Goal: Task Accomplishment & Management: Manage account settings

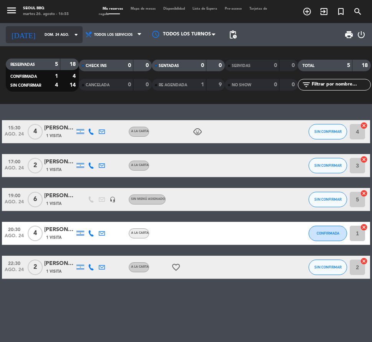
click at [50, 40] on input "dom. 24 ago." at bounding box center [65, 35] width 48 height 12
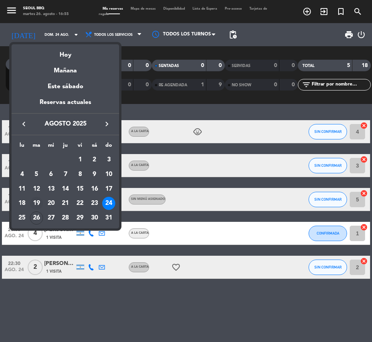
click at [37, 204] on div "19" at bounding box center [36, 203] width 13 height 13
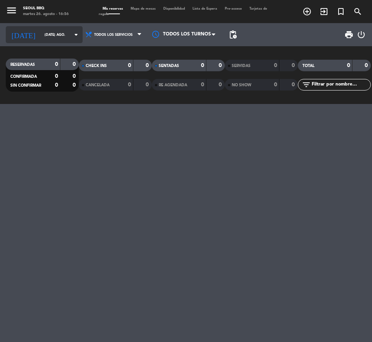
click at [50, 38] on input "[DATE] ago." at bounding box center [65, 35] width 48 height 12
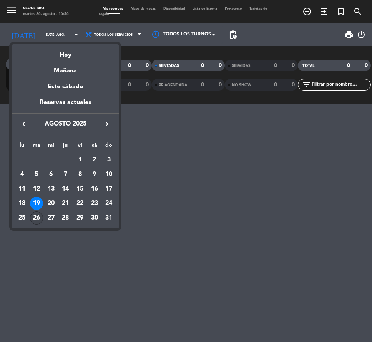
click at [38, 215] on div "26" at bounding box center [36, 217] width 13 height 13
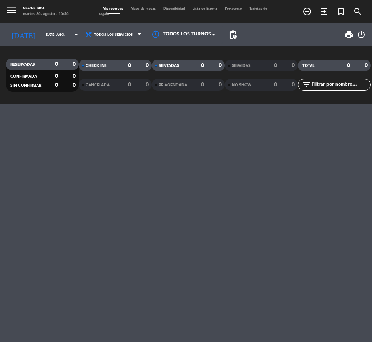
type input "[DATE] ago."
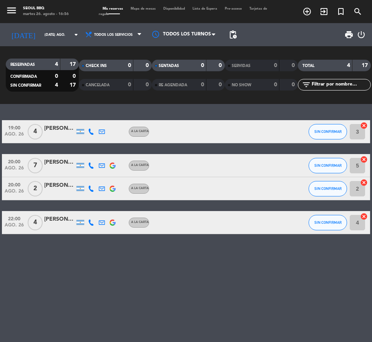
click at [209, 7] on span "Lista de Espera" at bounding box center [205, 8] width 32 height 3
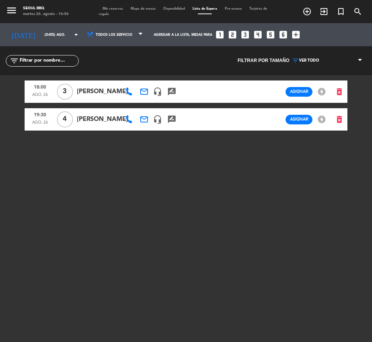
click at [253, 35] on icon "looks_4" at bounding box center [258, 35] width 10 height 10
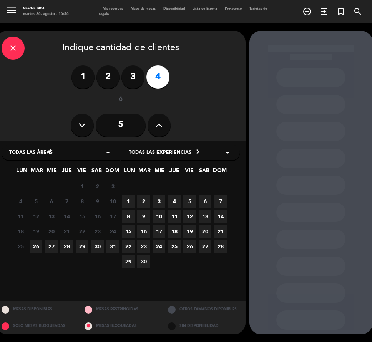
click at [36, 249] on span "26" at bounding box center [36, 246] width 13 height 13
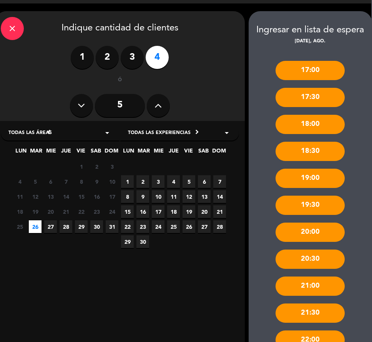
scroll to position [38, 1]
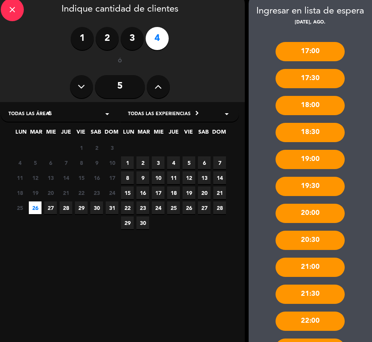
click at [307, 318] on div "22:00" at bounding box center [310, 320] width 69 height 19
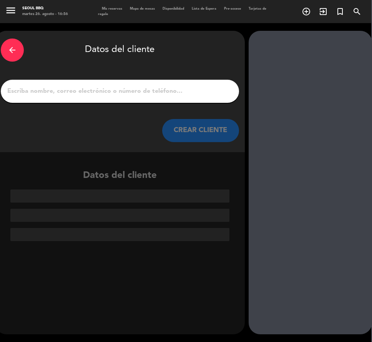
click at [82, 88] on input "1" at bounding box center [120, 91] width 227 height 11
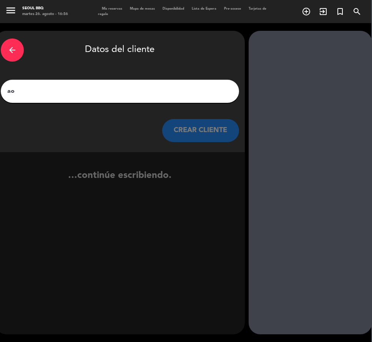
type input "a"
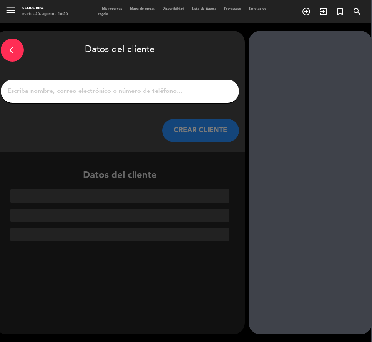
type input "a"
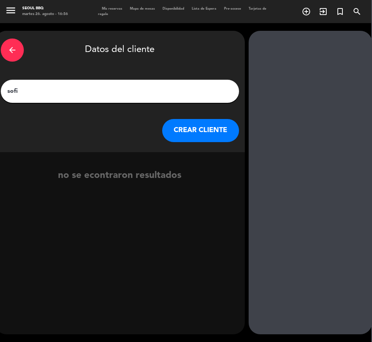
type input "sofi"
click at [213, 133] on button "CREAR CLIENTE" at bounding box center [200, 130] width 77 height 23
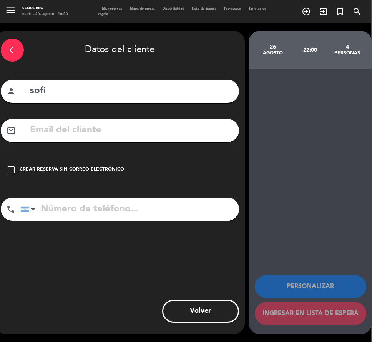
click at [213, 133] on input "text" at bounding box center [131, 130] width 204 height 16
click at [15, 166] on icon "check_box_outline_blank" at bounding box center [11, 169] width 9 height 9
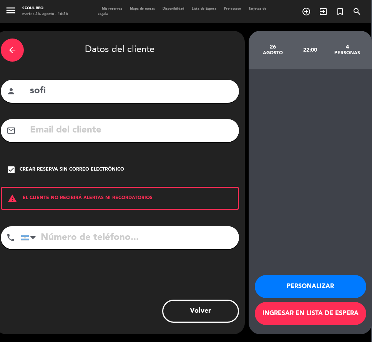
click at [292, 306] on button "Ingresar en lista de espera" at bounding box center [311, 313] width 112 height 23
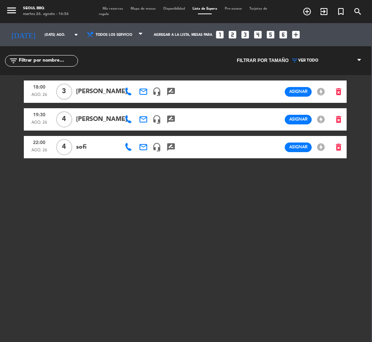
click at [140, 10] on span "Mapa de mesas" at bounding box center [143, 8] width 33 height 3
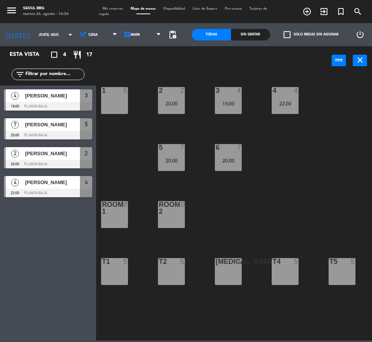
click at [56, 55] on icon "crop_square" at bounding box center [54, 54] width 9 height 9
click at [55, 54] on icon "crop_square" at bounding box center [54, 54] width 9 height 9
click at [82, 57] on icon "restaurant" at bounding box center [77, 54] width 9 height 9
click at [88, 54] on span "17" at bounding box center [89, 54] width 6 height 9
click at [9, 16] on icon "menu" at bounding box center [12, 11] width 12 height 12
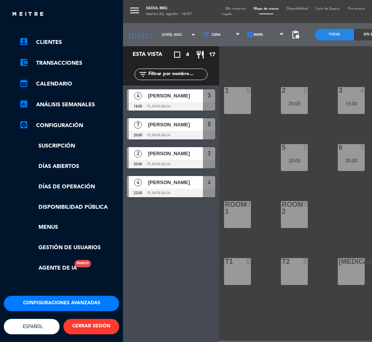
scroll to position [54, 0]
click at [23, 295] on button "Configuraciones avanzadas" at bounding box center [61, 302] width 115 height 15
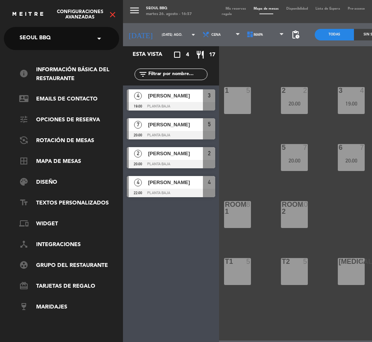
scroll to position [0, 0]
click at [87, 123] on link "tune Opciones de reserva" at bounding box center [69, 119] width 100 height 9
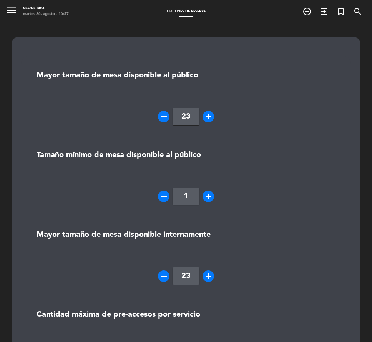
click at [209, 117] on icon "add" at bounding box center [208, 116] width 9 height 9
click at [12, 9] on icon "menu" at bounding box center [12, 11] width 12 height 12
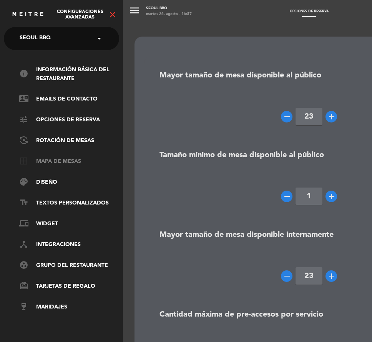
click at [53, 158] on link "border_all Mapa de mesas" at bounding box center [69, 161] width 100 height 9
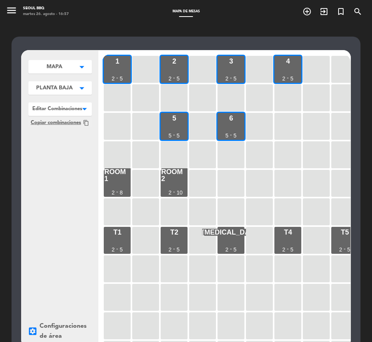
click at [75, 70] on button "MAPA arrow_drop_down" at bounding box center [59, 66] width 63 height 13
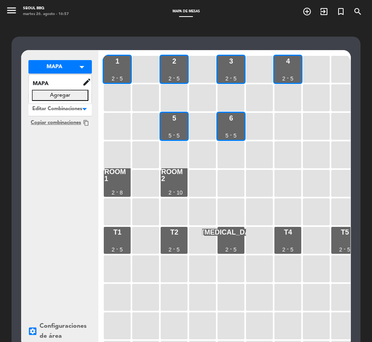
click at [77, 93] on button "Agregar" at bounding box center [60, 95] width 57 height 11
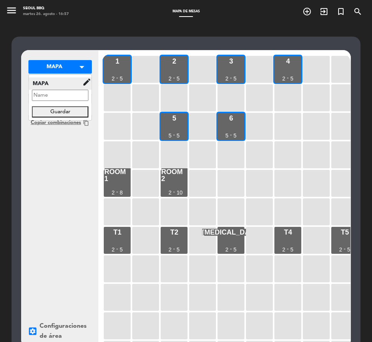
click at [85, 82] on icon "edit" at bounding box center [86, 81] width 9 height 9
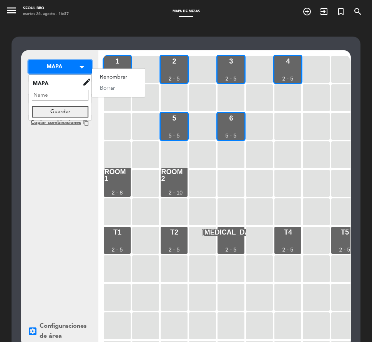
click at [77, 71] on icon "arrow_drop_down" at bounding box center [82, 67] width 12 height 8
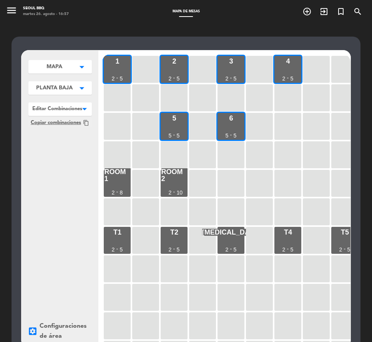
click at [80, 71] on icon "arrow_drop_down" at bounding box center [82, 67] width 12 height 8
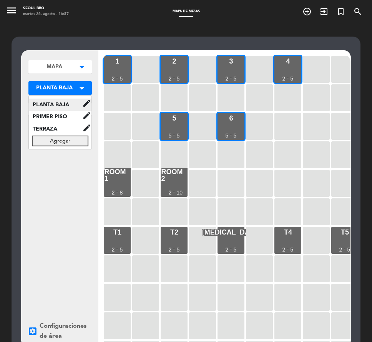
click at [68, 104] on span "PLANTA BAJA" at bounding box center [55, 104] width 53 height 9
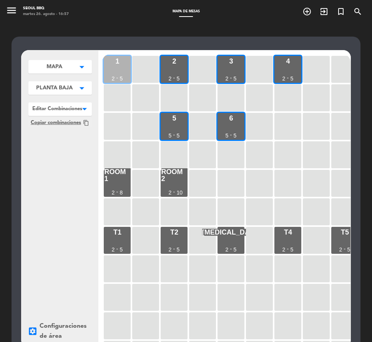
click at [113, 79] on div "2" at bounding box center [113, 78] width 3 height 5
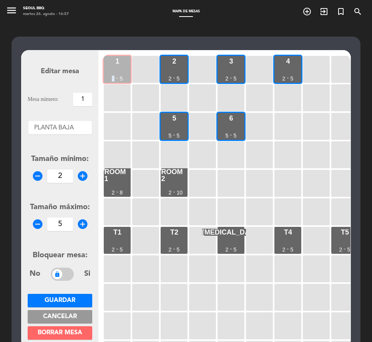
click at [113, 79] on div "2" at bounding box center [113, 78] width 3 height 5
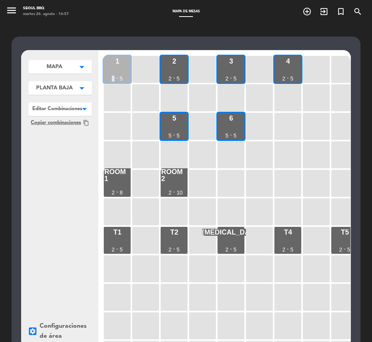
click at [113, 79] on div "2" at bounding box center [113, 78] width 3 height 5
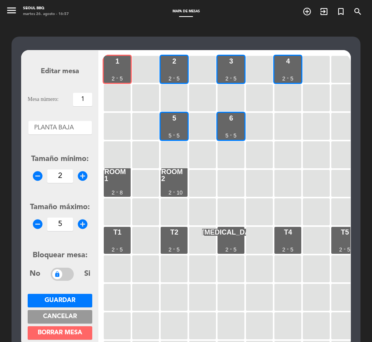
click at [66, 226] on input "5" at bounding box center [60, 223] width 26 height 13
type input "20"
click at [62, 302] on span "Guardar" at bounding box center [60, 300] width 31 height 6
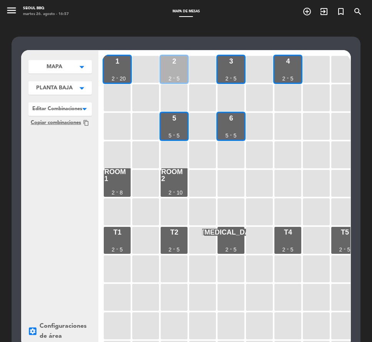
click at [176, 67] on div "2 2 - 5" at bounding box center [174, 69] width 27 height 27
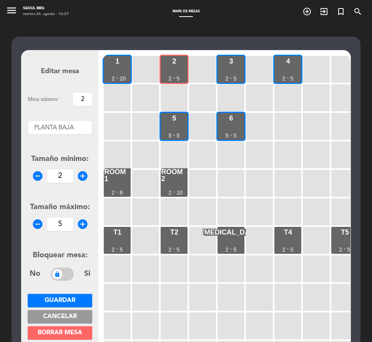
click at [66, 226] on input "5" at bounding box center [60, 223] width 26 height 13
type input "1"
type input "20"
click at [45, 300] on span "Guardar" at bounding box center [60, 300] width 31 height 6
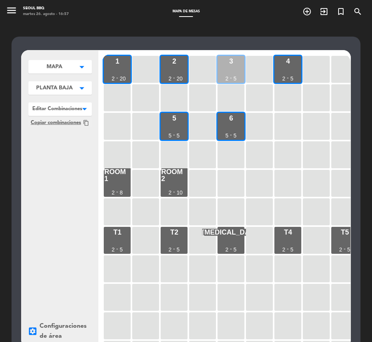
click at [229, 66] on div "3 2 - 5" at bounding box center [231, 69] width 27 height 27
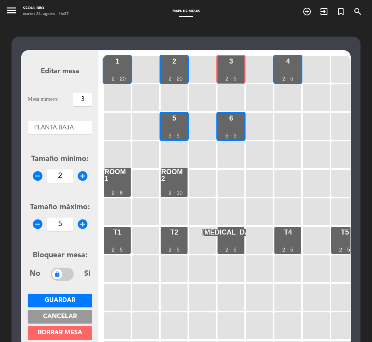
click at [67, 228] on input "5" at bounding box center [60, 223] width 26 height 13
type input "2"
type input "20"
click at [69, 295] on button "Guardar" at bounding box center [60, 300] width 65 height 13
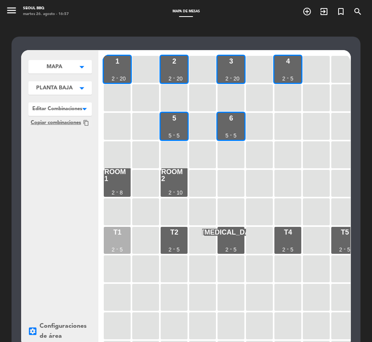
click at [120, 241] on div "T1 2 - 5" at bounding box center [117, 240] width 27 height 27
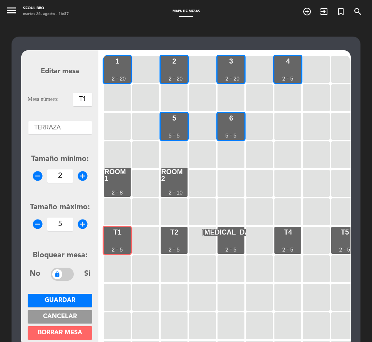
click at [67, 225] on input "5" at bounding box center [60, 223] width 26 height 13
type input "50"
click at [47, 299] on span "Guardar" at bounding box center [60, 300] width 31 height 6
click at [67, 175] on input "2" at bounding box center [60, 175] width 26 height 13
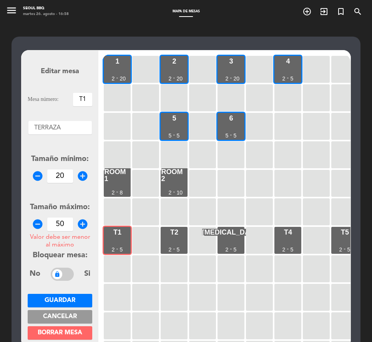
type input "20"
drag, startPoint x: 65, startPoint y: 224, endPoint x: 55, endPoint y: 220, distance: 11.0
click at [55, 220] on input "50" at bounding box center [60, 223] width 26 height 13
type input "20"
click at [58, 299] on span "Guardar" at bounding box center [60, 300] width 31 height 6
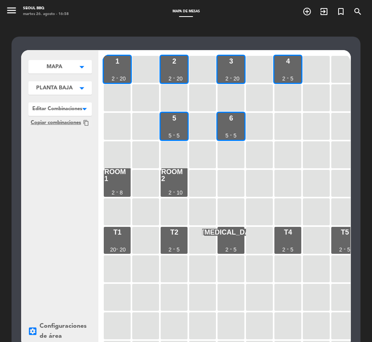
click at [16, 13] on icon "menu" at bounding box center [12, 11] width 12 height 12
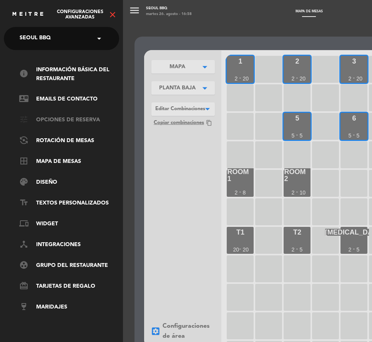
click at [70, 124] on link "tune Opciones de reserva" at bounding box center [69, 119] width 100 height 9
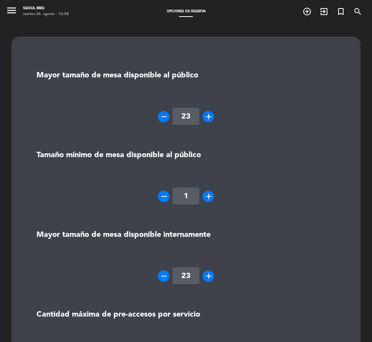
click at [180, 115] on input "23" at bounding box center [186, 116] width 27 height 17
click at [191, 117] on input "23" at bounding box center [186, 116] width 27 height 17
type input "0"
